Goal: Task Accomplishment & Management: Complete application form

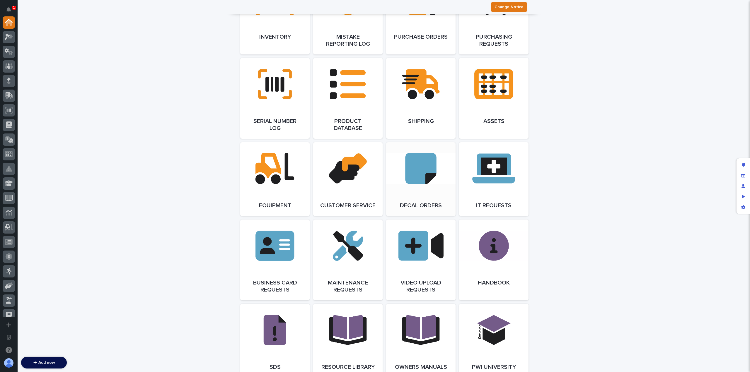
scroll to position [717, 0]
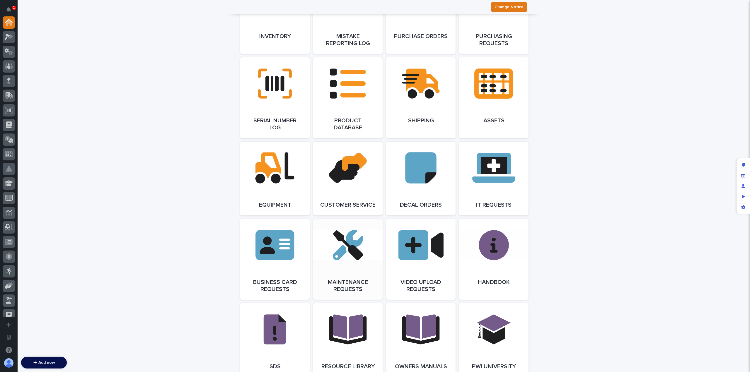
click at [346, 263] on link "Open Link" at bounding box center [347, 259] width 69 height 81
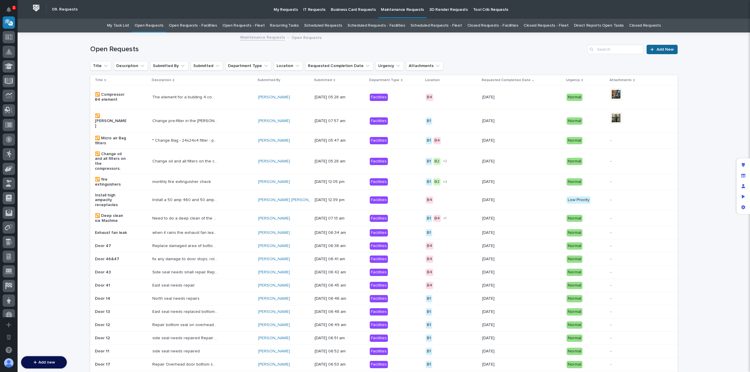
click at [657, 51] on span "Add New" at bounding box center [664, 49] width 17 height 4
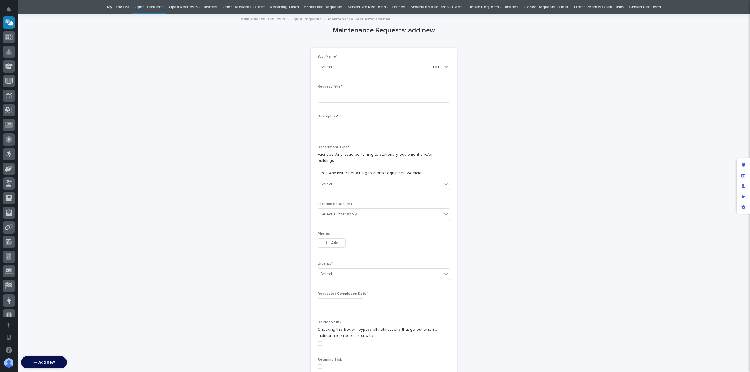
scroll to position [19, 0]
click at [342, 93] on input at bounding box center [384, 97] width 132 height 12
type input "test"
click at [347, 127] on textarea at bounding box center [384, 127] width 132 height 12
type textarea "****"
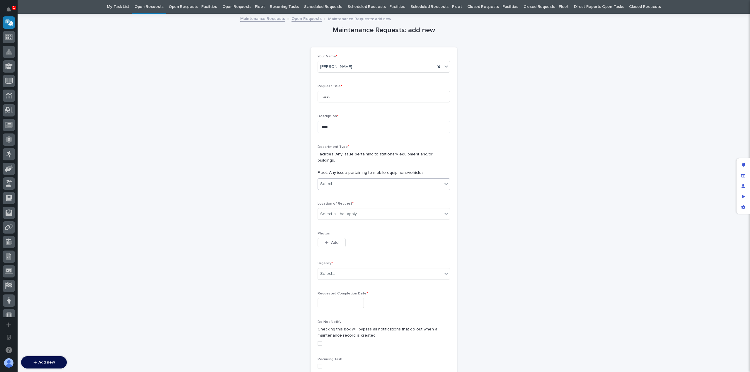
click at [352, 181] on div "Select..." at bounding box center [380, 184] width 124 height 10
click at [349, 186] on div "Facilities" at bounding box center [381, 189] width 132 height 10
click at [353, 209] on div "Select all that apply" at bounding box center [380, 214] width 124 height 10
click at [352, 250] on div "B4" at bounding box center [381, 249] width 132 height 10
click at [340, 269] on div "Select..." at bounding box center [380, 274] width 124 height 10
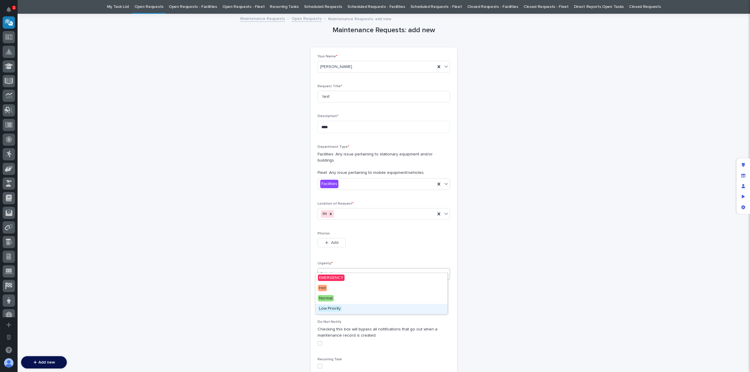
click at [343, 304] on div "Low Priority" at bounding box center [381, 309] width 132 height 10
click at [347, 298] on input "text" at bounding box center [341, 303] width 46 height 10
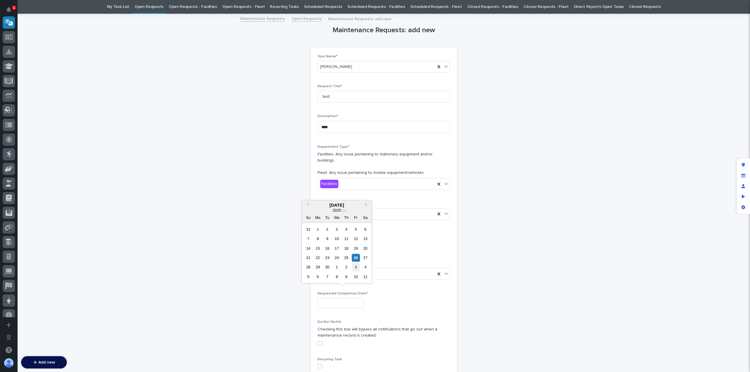
click at [357, 268] on div "3" at bounding box center [356, 268] width 8 height 8
type input "**********"
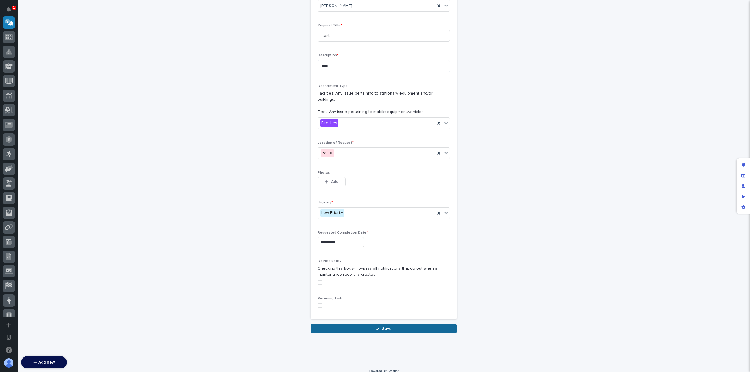
click at [364, 324] on button "Save" at bounding box center [384, 328] width 146 height 9
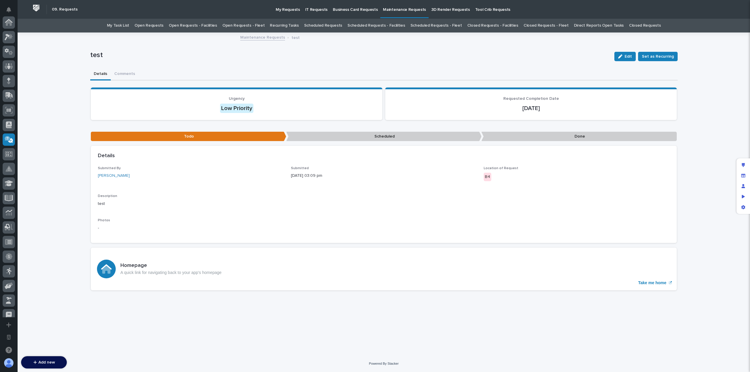
scroll to position [117, 0]
click at [741, 197] on div "Preview as" at bounding box center [743, 197] width 11 height 11
